Goal: Navigation & Orientation: Go to known website

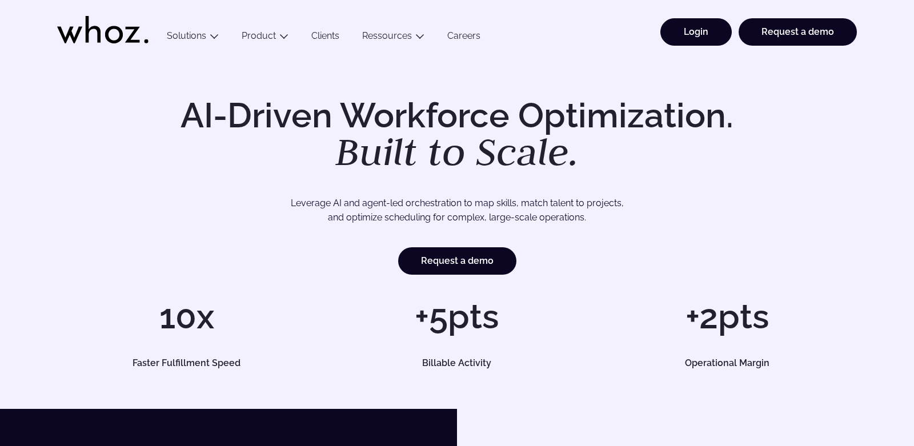
click at [704, 32] on link "Login" at bounding box center [696, 31] width 71 height 27
click at [705, 27] on link "Login" at bounding box center [696, 31] width 71 height 27
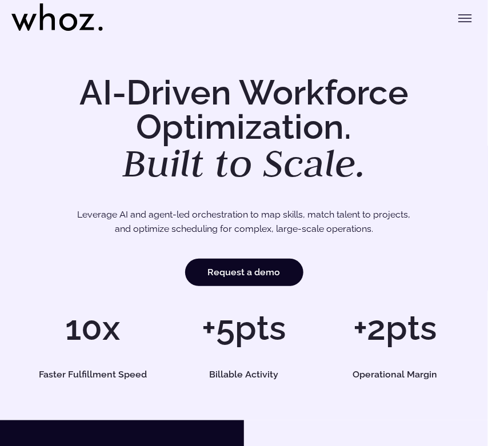
click at [486, 42] on div "AI-Driven Workforce Optimization. Built to Scale. Leverage AI and agent-led orc…" at bounding box center [244, 227] width 488 height 386
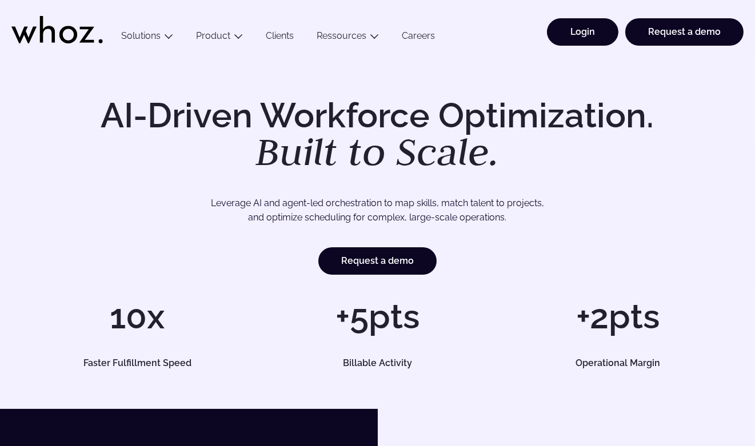
click at [487, 25] on link "Login" at bounding box center [582, 31] width 71 height 27
